Goal: Information Seeking & Learning: Learn about a topic

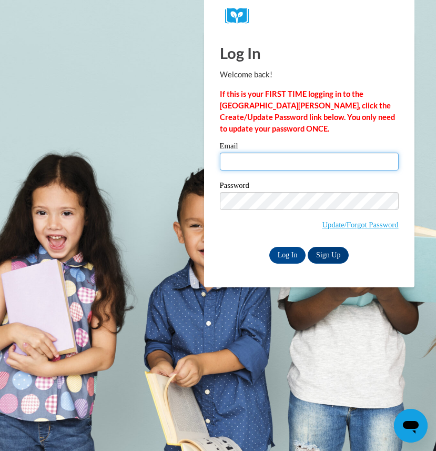
type input "ryoungb2@wildcat.fvsu.edu"
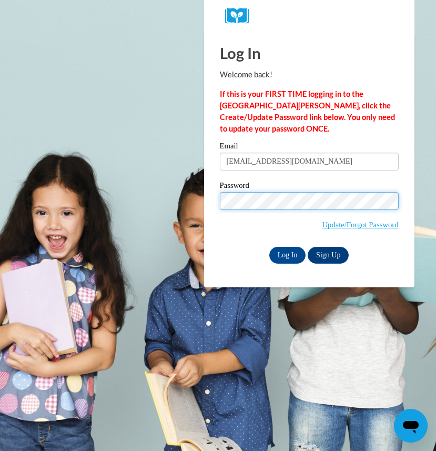
click at [287, 253] on input "Log In" at bounding box center [287, 255] width 37 height 17
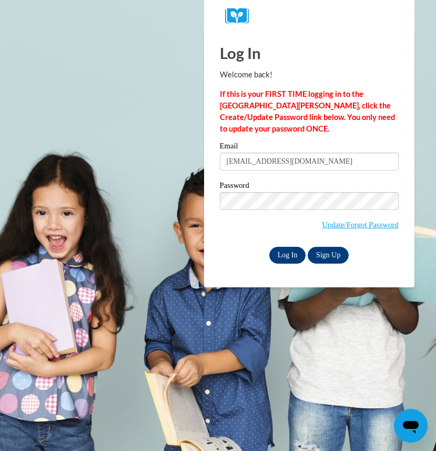
click at [289, 254] on input "Log In" at bounding box center [287, 255] width 37 height 17
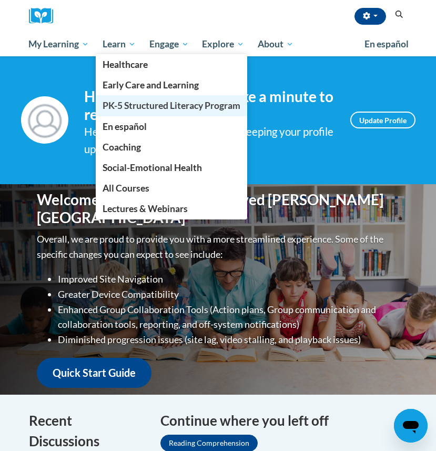
click at [153, 105] on span "PK-5 Structured Literacy Program" at bounding box center [172, 105] width 138 height 11
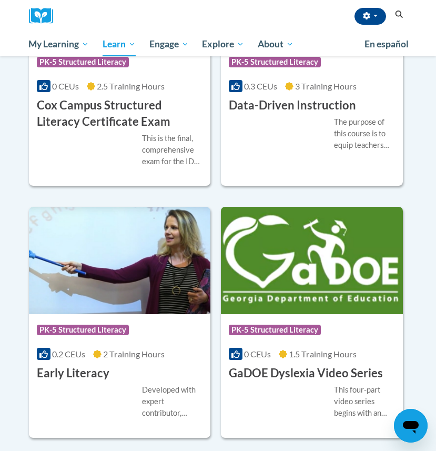
scroll to position [458, 0]
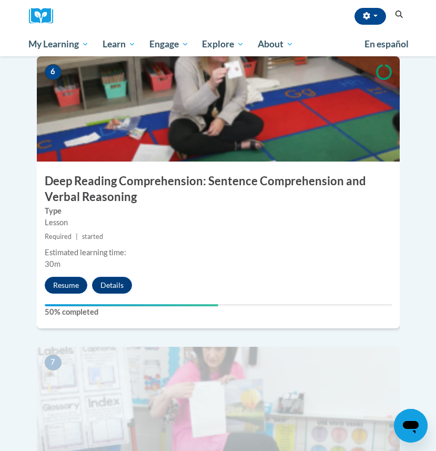
scroll to position [1632, 0]
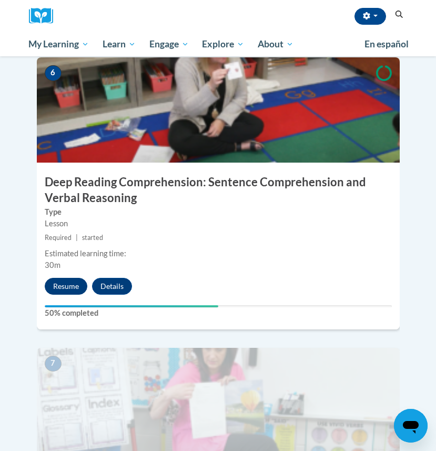
click at [68, 278] on button "Resume" at bounding box center [66, 286] width 43 height 17
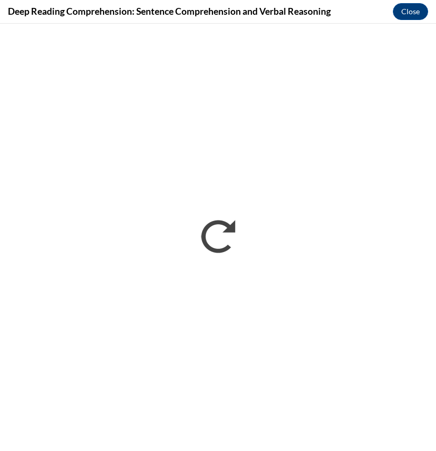
scroll to position [1094, 0]
click at [409, 8] on button "Close" at bounding box center [410, 11] width 35 height 17
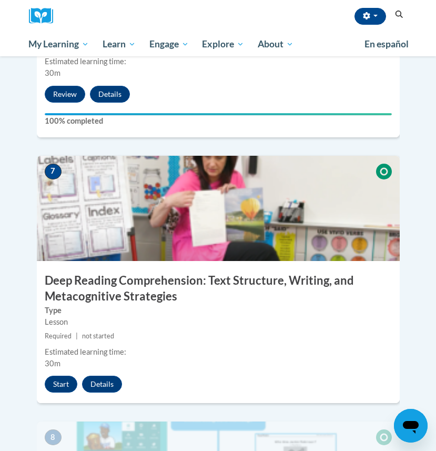
scroll to position [1819, 0]
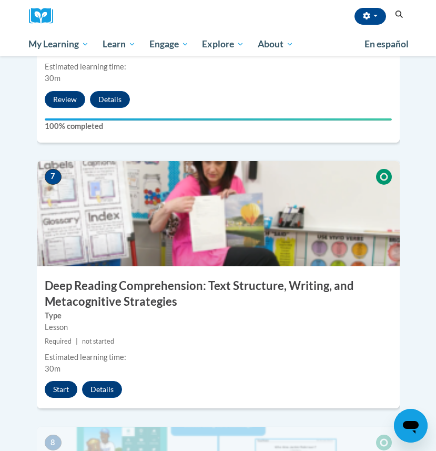
click at [60, 381] on button "Start" at bounding box center [61, 389] width 33 height 17
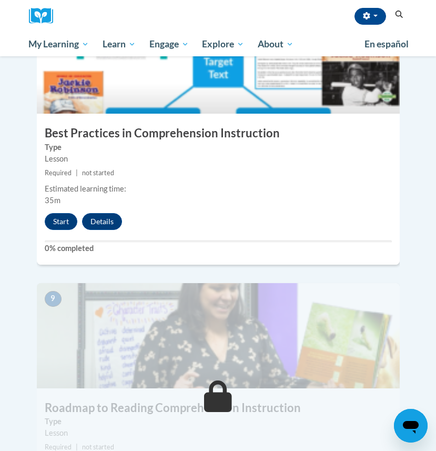
scroll to position [2263, 0]
